Goal: Task Accomplishment & Management: Manage account settings

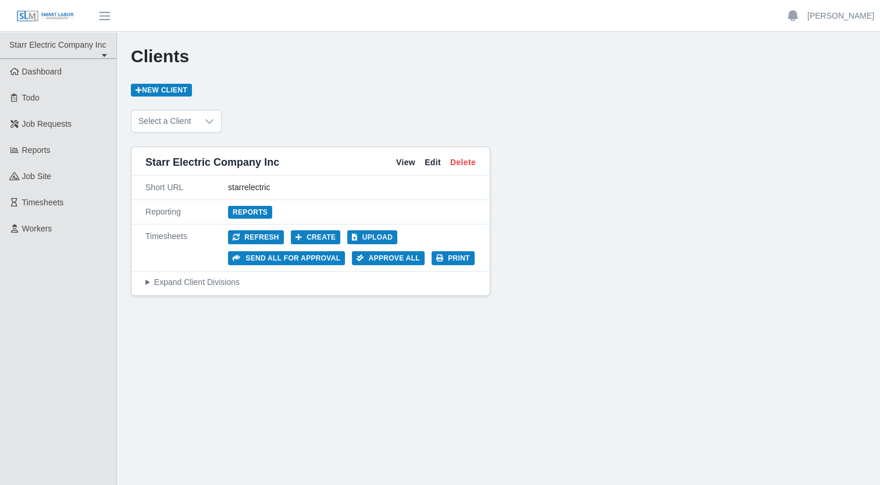
click at [330, 86] on div "Clients New Client" at bounding box center [498, 71] width 735 height 50
click at [270, 351] on div "Clients New Client Select a Client Starr Electric Company Inc View Edit Delete …" at bounding box center [498, 274] width 763 height 485
click at [326, 86] on div "Clients New Client" at bounding box center [498, 71] width 735 height 50
click at [40, 72] on span "Dashboard" at bounding box center [42, 71] width 40 height 9
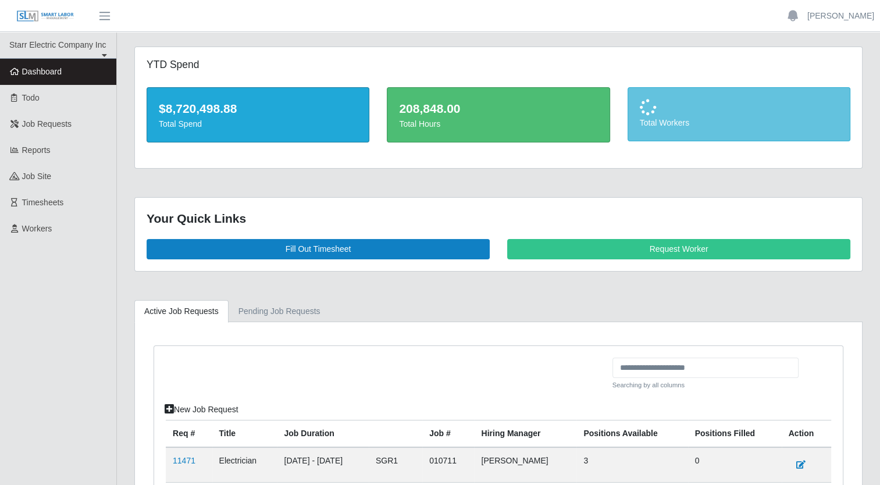
scroll to position [142, 0]
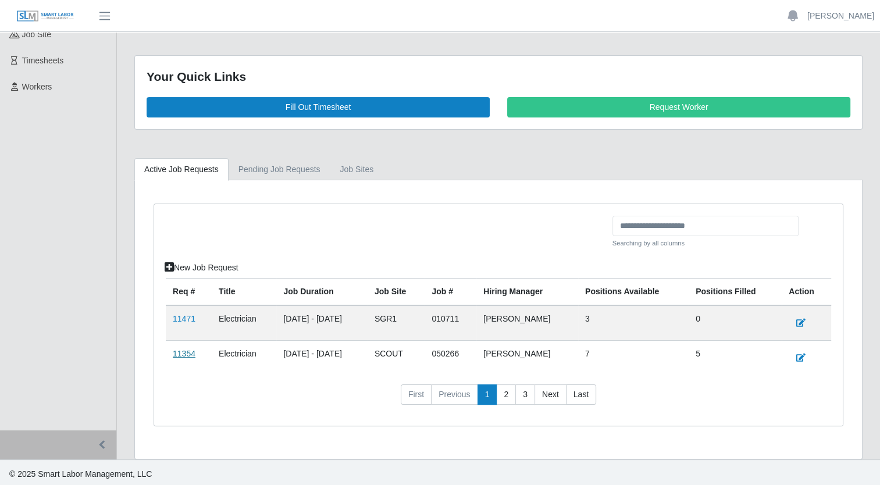
click at [191, 351] on link "11354" at bounding box center [184, 353] width 23 height 9
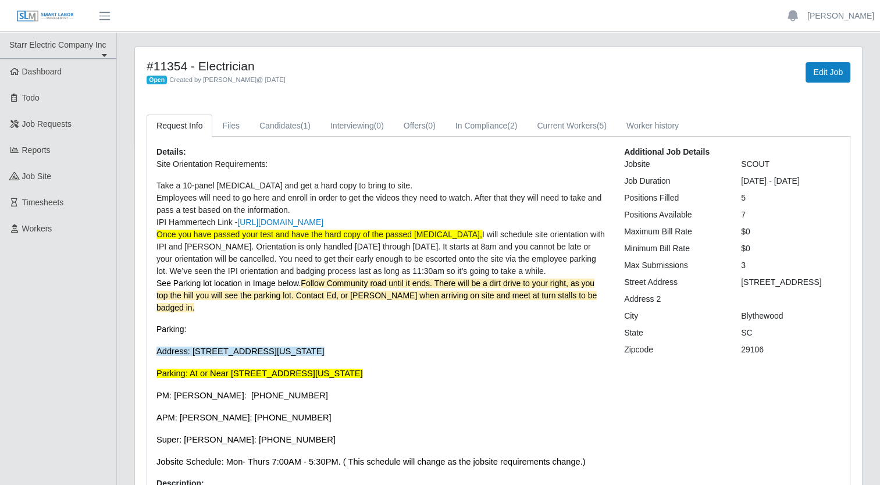
click at [337, 248] on span "I will schedule site orientation with IPI and HITT. Orientation is only handled…" at bounding box center [380, 253] width 448 height 46
click at [834, 69] on link "Edit Job" at bounding box center [827, 72] width 45 height 20
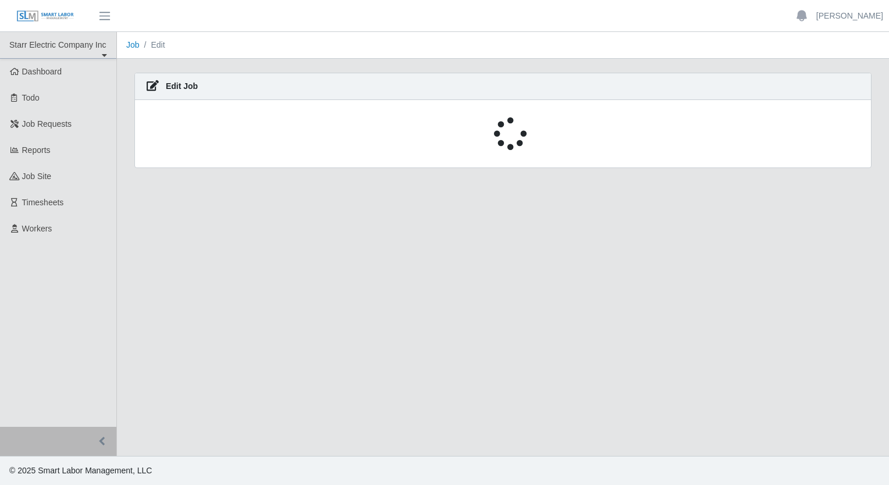
select select "****"
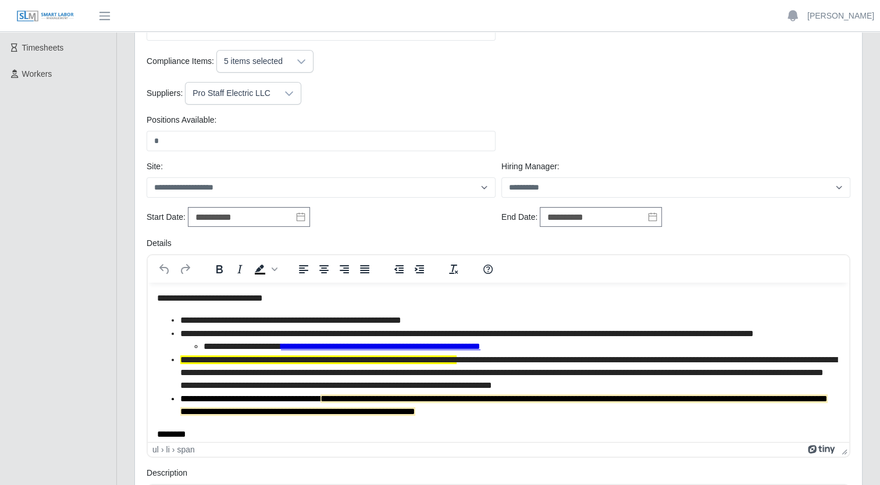
click at [249, 386] on span "**********" at bounding box center [508, 372] width 657 height 35
drag, startPoint x: 391, startPoint y: 398, endPoint x: 695, endPoint y: 387, distance: 304.9
click at [695, 387] on span "**********" at bounding box center [508, 372] width 657 height 35
drag, startPoint x: 641, startPoint y: 384, endPoint x: 356, endPoint y: 396, distance: 284.6
click at [356, 390] on span "**********" at bounding box center [508, 372] width 657 height 35
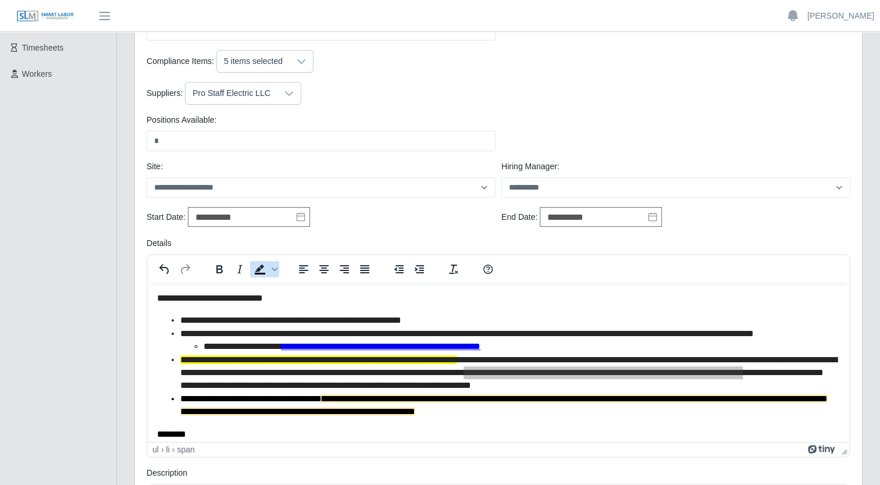
click at [261, 267] on icon "Background color Black" at bounding box center [260, 269] width 14 height 14
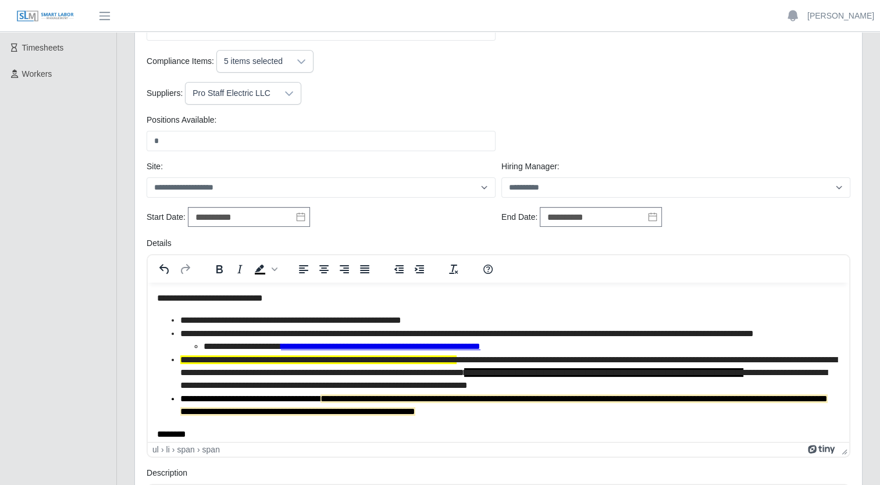
click at [444, 380] on span "**********" at bounding box center [508, 372] width 657 height 35
drag, startPoint x: 356, startPoint y: 398, endPoint x: 638, endPoint y: 384, distance: 283.0
click at [638, 384] on span "**********" at bounding box center [508, 372] width 657 height 35
click at [273, 270] on icon "Background color Black" at bounding box center [275, 269] width 6 height 6
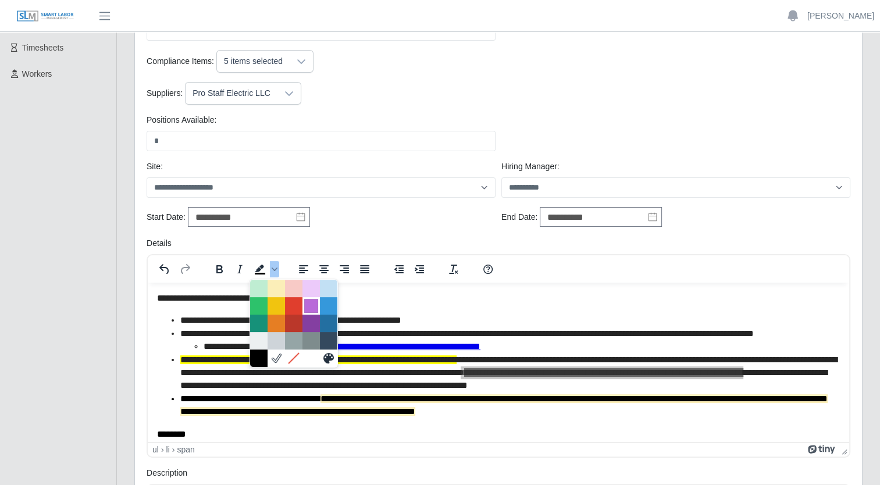
click at [312, 306] on div at bounding box center [311, 306] width 14 height 14
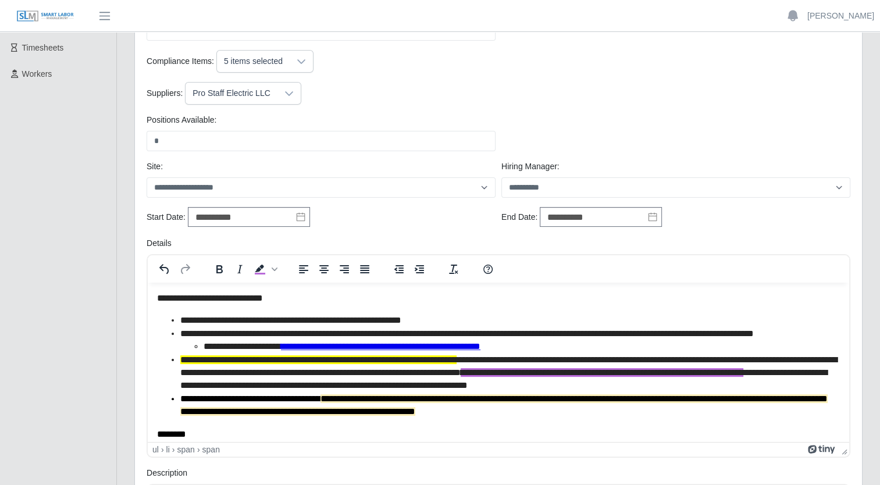
click at [526, 390] on span "**********" at bounding box center [508, 372] width 657 height 35
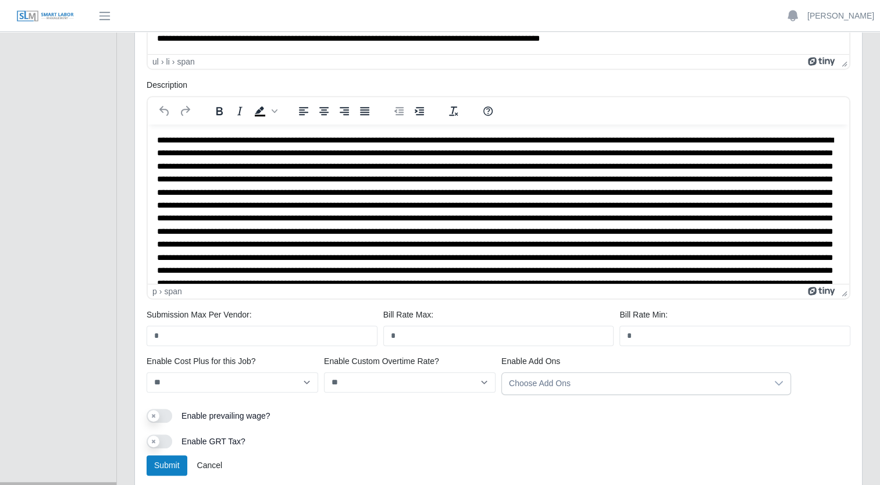
scroll to position [595, 0]
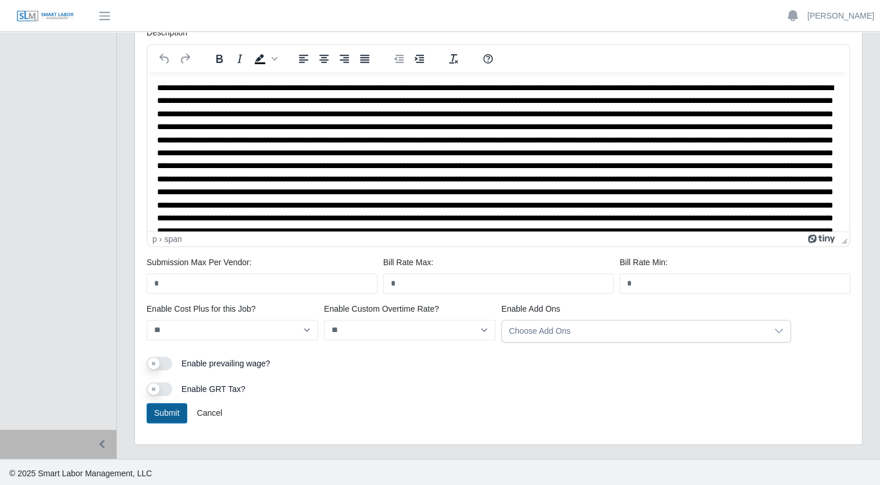
click at [165, 413] on button "Submit" at bounding box center [167, 413] width 41 height 20
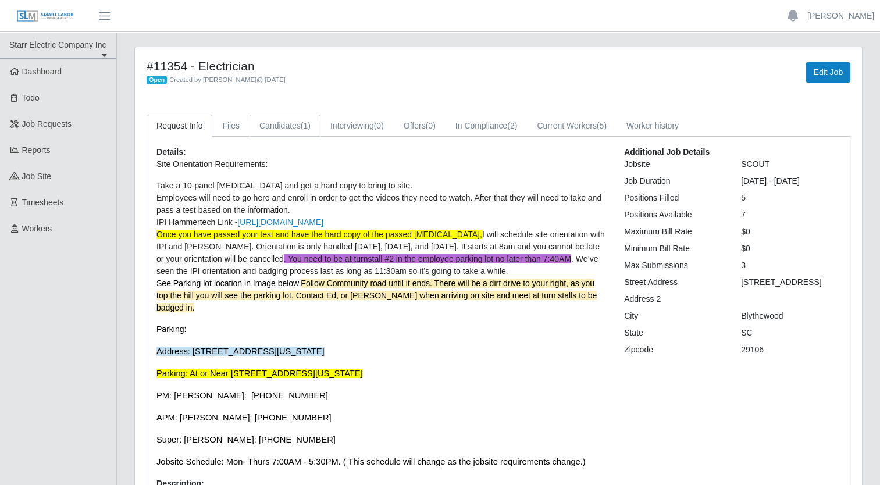
click at [287, 124] on link "Candidates (1)" at bounding box center [284, 126] width 71 height 23
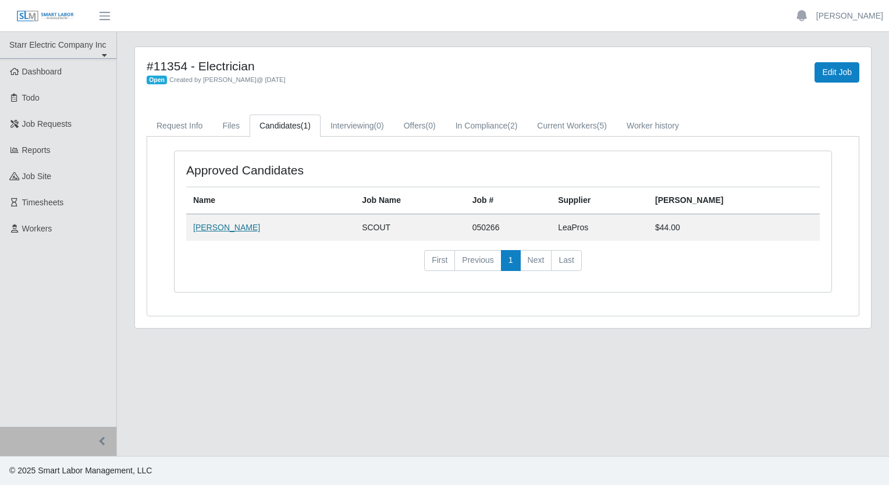
click at [233, 223] on link "[PERSON_NAME]" at bounding box center [226, 227] width 67 height 9
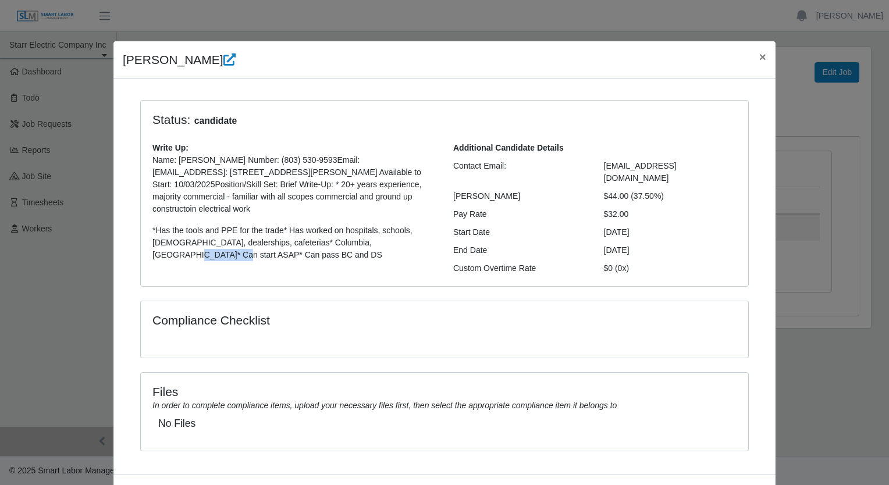
drag, startPoint x: 423, startPoint y: 243, endPoint x: 381, endPoint y: 248, distance: 41.6
click at [381, 248] on p "*Has the tools and PPE for the trade* Has worked on hospitals, schools, churche…" at bounding box center [293, 242] width 283 height 37
click at [184, 250] on p "*Has the tools and PPE for the trade* Has worked on hospitals, schools, churche…" at bounding box center [293, 242] width 283 height 37
click at [761, 58] on span "×" at bounding box center [762, 56] width 7 height 13
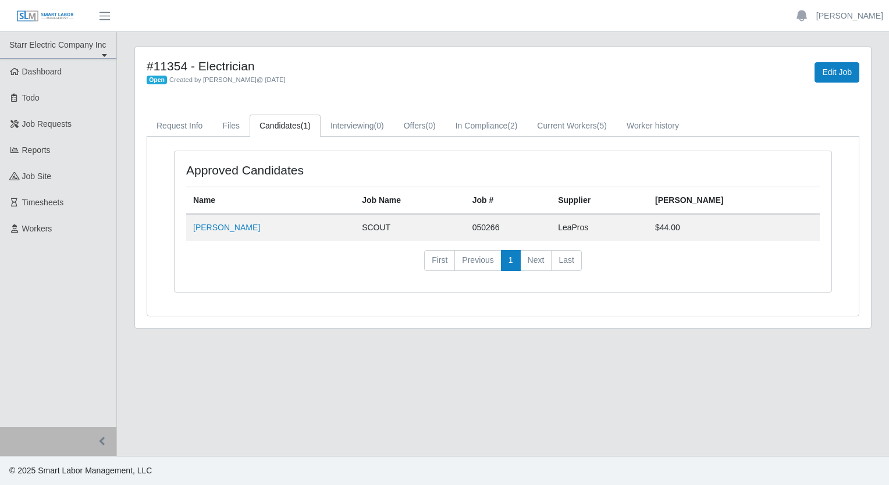
click at [291, 124] on link "Candidates (1)" at bounding box center [284, 126] width 71 height 23
click at [458, 124] on link "In Compliance (2)" at bounding box center [486, 126] width 82 height 23
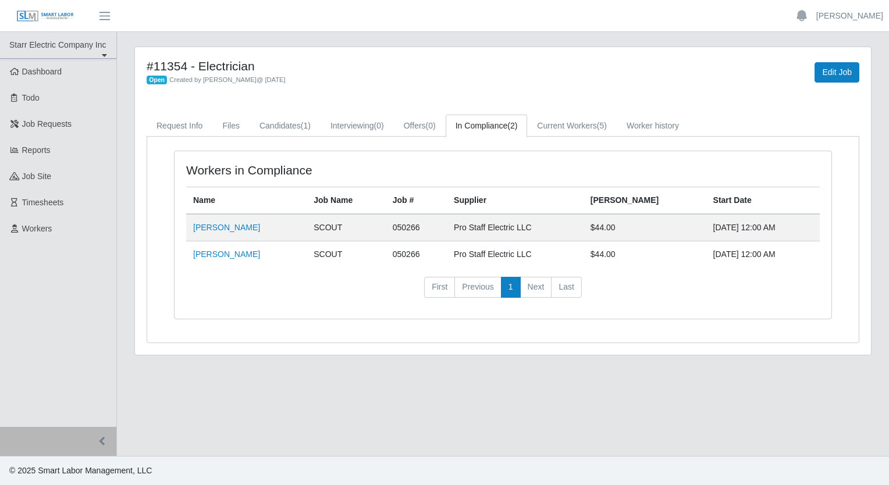
click at [286, 308] on div "Workers in Compliance Name Job Name Job # Supplier Bill Rate Start Date Ricardo…" at bounding box center [502, 234] width 657 height 167
click at [340, 258] on td "SCOUT" at bounding box center [345, 254] width 79 height 27
click at [337, 224] on td "SCOUT" at bounding box center [345, 227] width 79 height 27
click at [556, 129] on link "Current Workers (5)" at bounding box center [572, 126] width 90 height 23
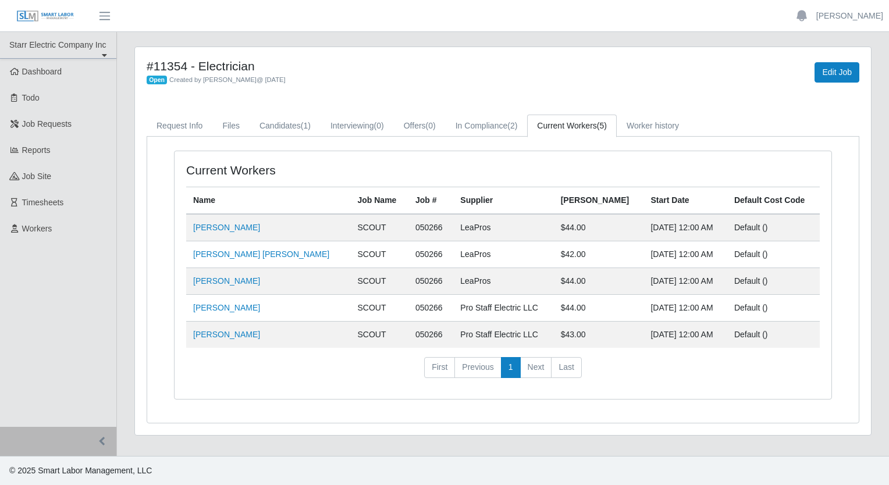
click at [308, 371] on nav "First Previous 1 Next Last" at bounding box center [502, 372] width 633 height 30
click at [279, 120] on link "Candidates (1)" at bounding box center [284, 126] width 71 height 23
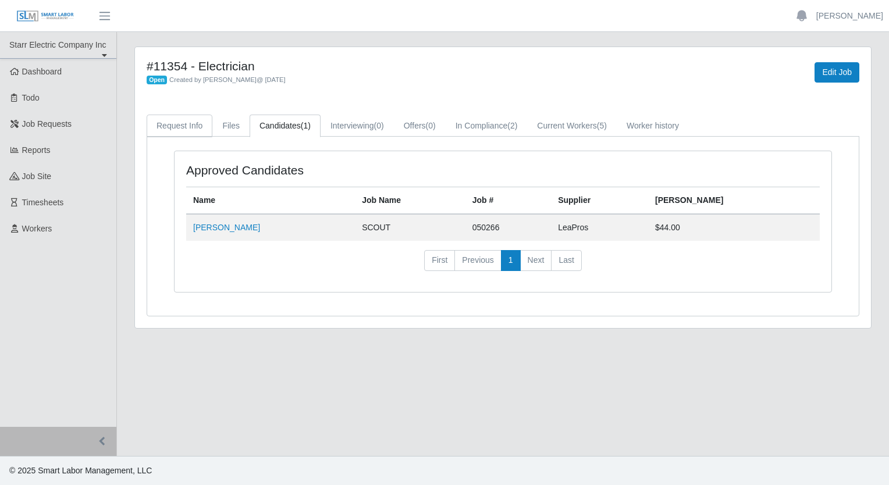
click at [187, 129] on link "Request Info" at bounding box center [180, 126] width 66 height 23
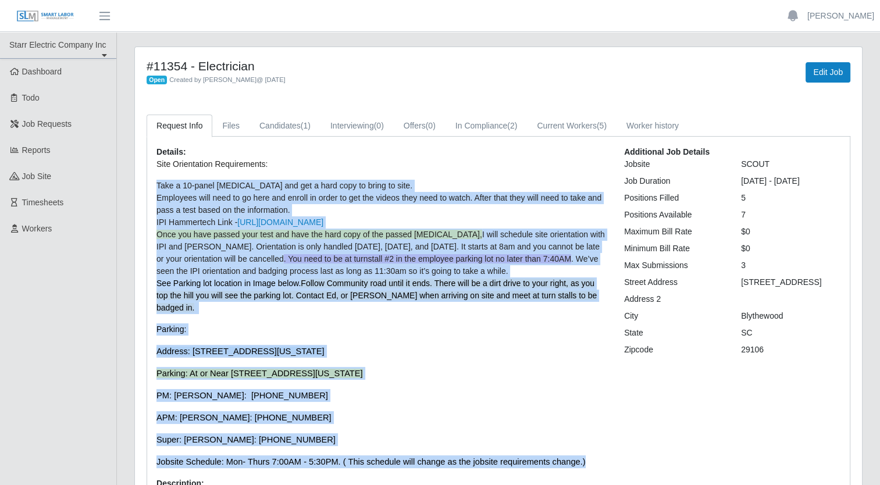
drag, startPoint x: 576, startPoint y: 295, endPoint x: 150, endPoint y: 185, distance: 440.0
click at [386, 323] on p "Parking:" at bounding box center [381, 329] width 450 height 12
click at [519, 345] on p "Site Orientation Requirements: Take a 10-panel drug test and get a hard copy to…" at bounding box center [381, 313] width 450 height 310
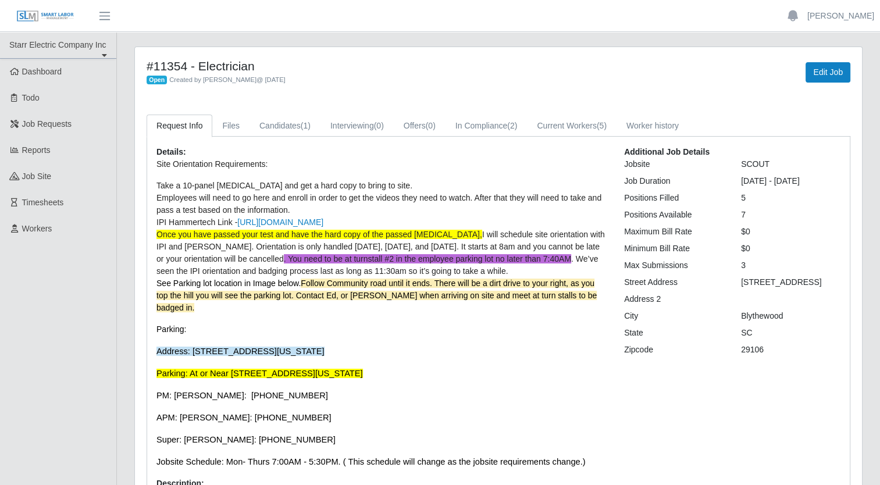
click at [324, 323] on p "Parking:" at bounding box center [381, 329] width 450 height 12
click at [272, 122] on link "Candidates (1)" at bounding box center [284, 126] width 71 height 23
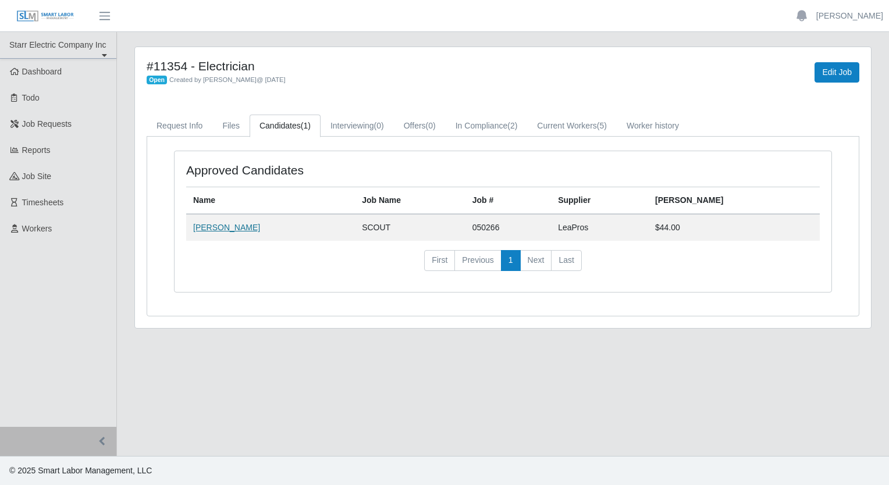
click at [219, 227] on link "[PERSON_NAME]" at bounding box center [226, 227] width 67 height 9
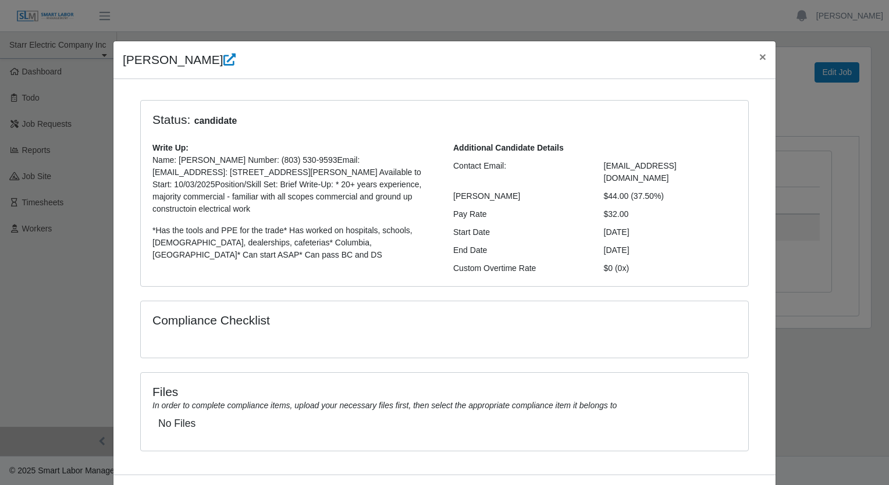
scroll to position [44, 0]
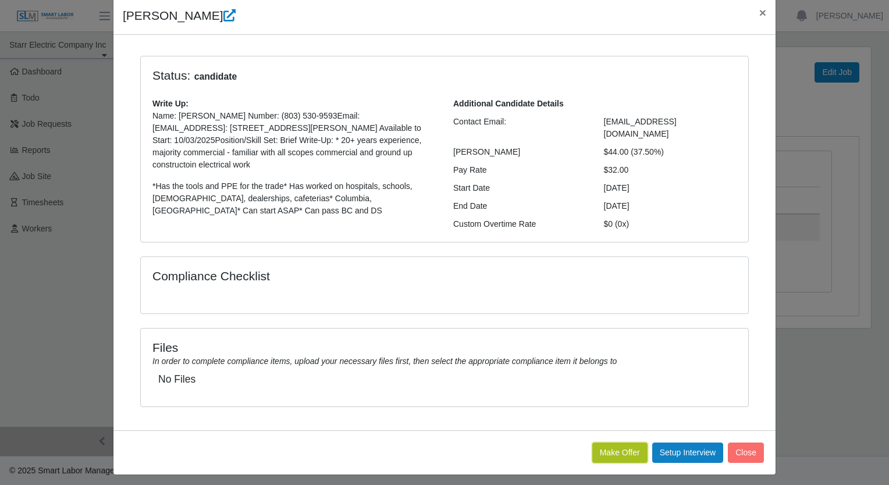
click at [614, 446] on button "Make Offer" at bounding box center [619, 453] width 55 height 20
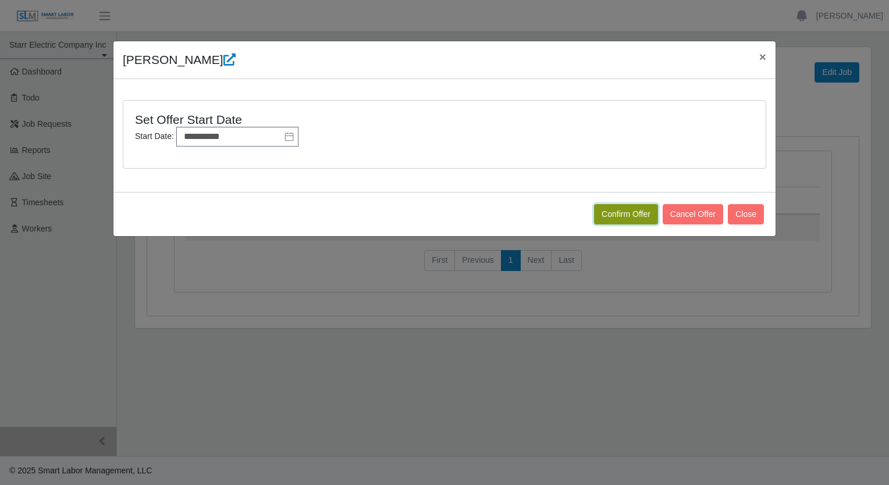
click at [630, 212] on button "Confirm Offer" at bounding box center [626, 214] width 64 height 20
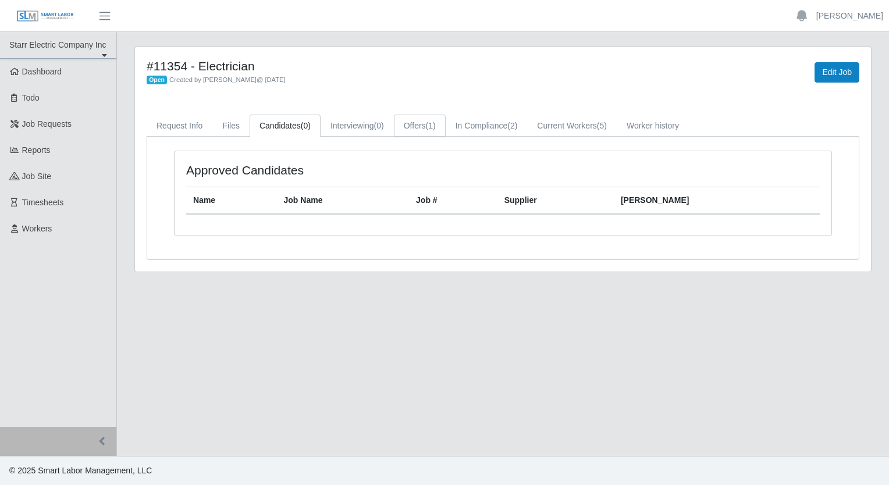
click at [426, 124] on span "(1)" at bounding box center [431, 125] width 10 height 9
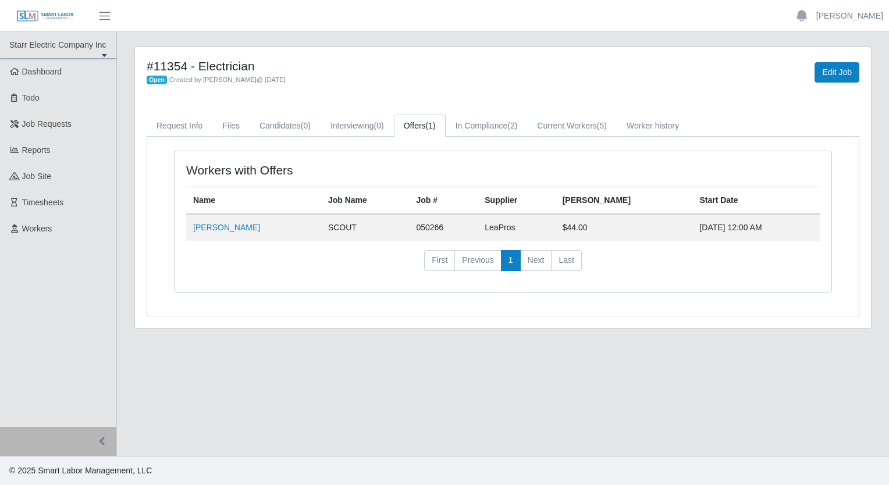
click at [684, 287] on div "Workers with Offers Name Job Name Job # Supplier [PERSON_NAME] Start Date [PERS…" at bounding box center [502, 221] width 657 height 141
